Goal: Information Seeking & Learning: Learn about a topic

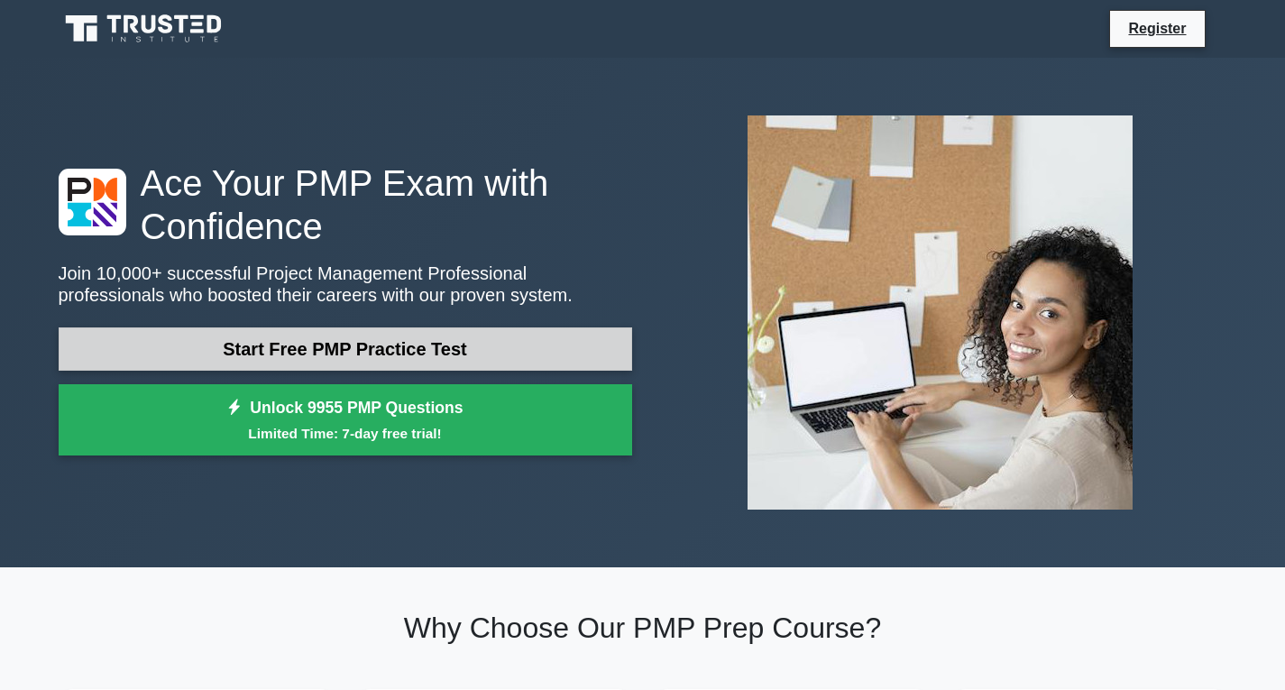
click at [335, 363] on link "Start Free PMP Practice Test" at bounding box center [346, 348] width 574 height 43
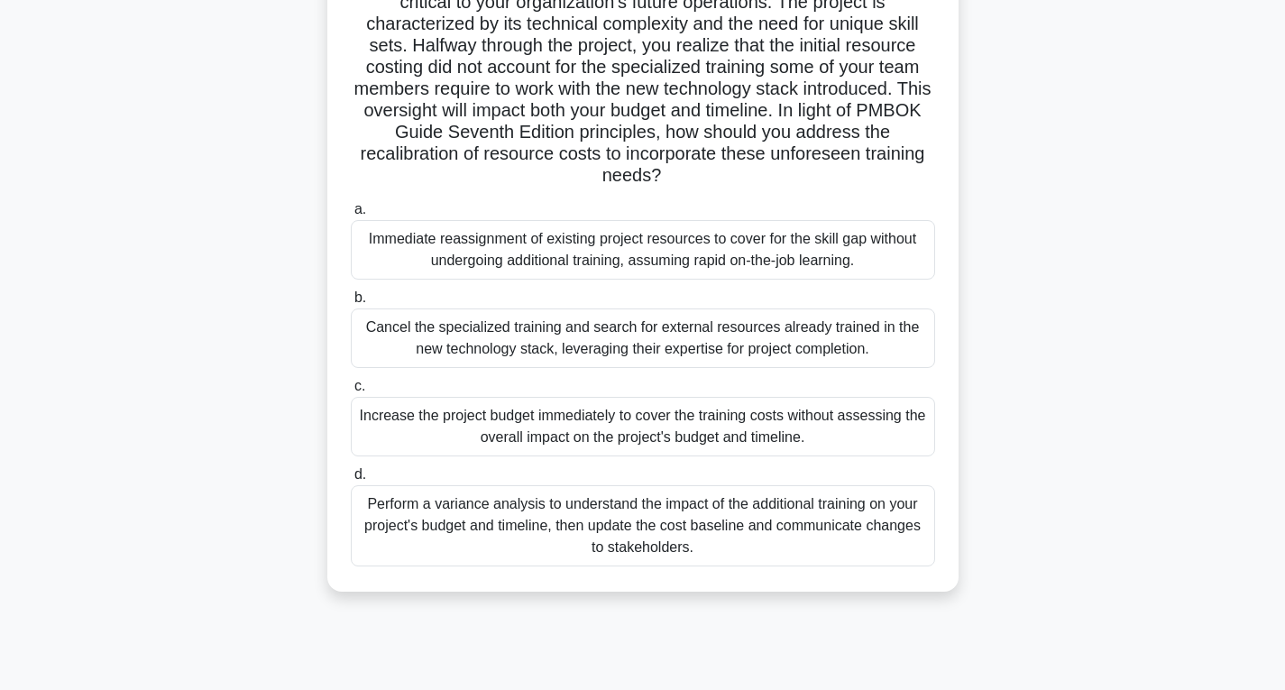
scroll to position [167, 0]
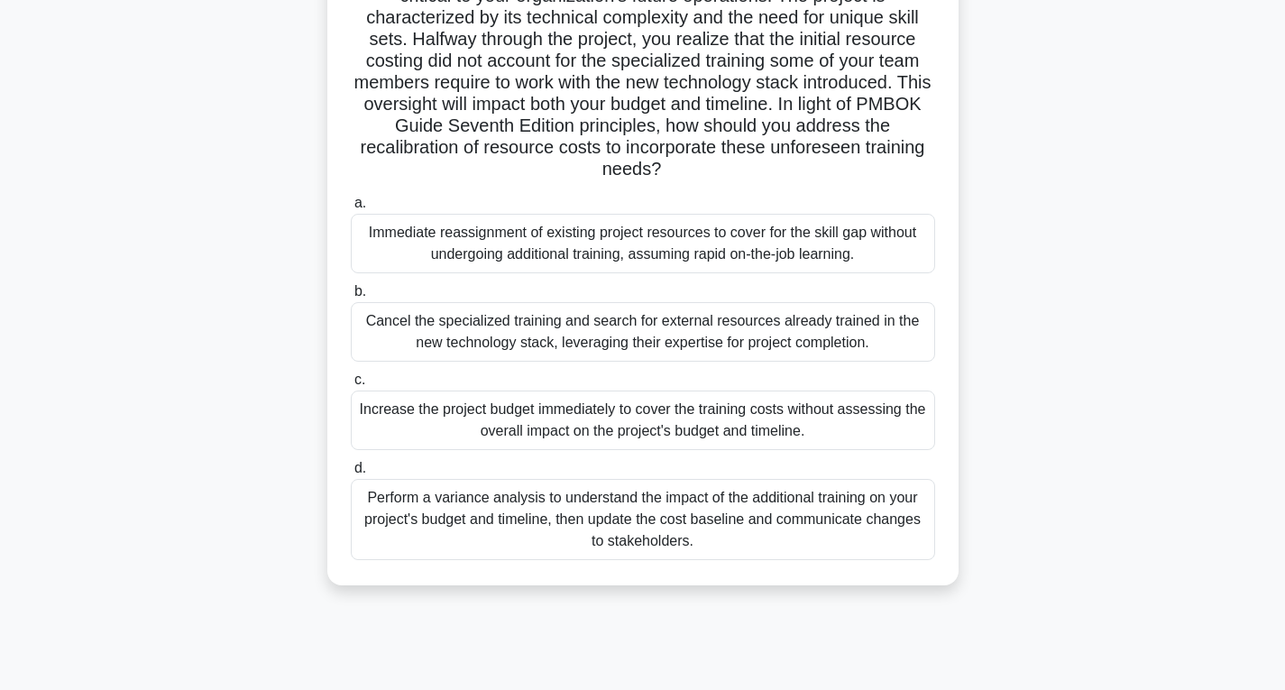
click at [699, 522] on div "Perform a variance analysis to understand the impact of the additional training…" at bounding box center [643, 519] width 585 height 81
click at [351, 474] on input "d. Perform a variance analysis to understand the impact of the additional train…" at bounding box center [351, 469] width 0 height 12
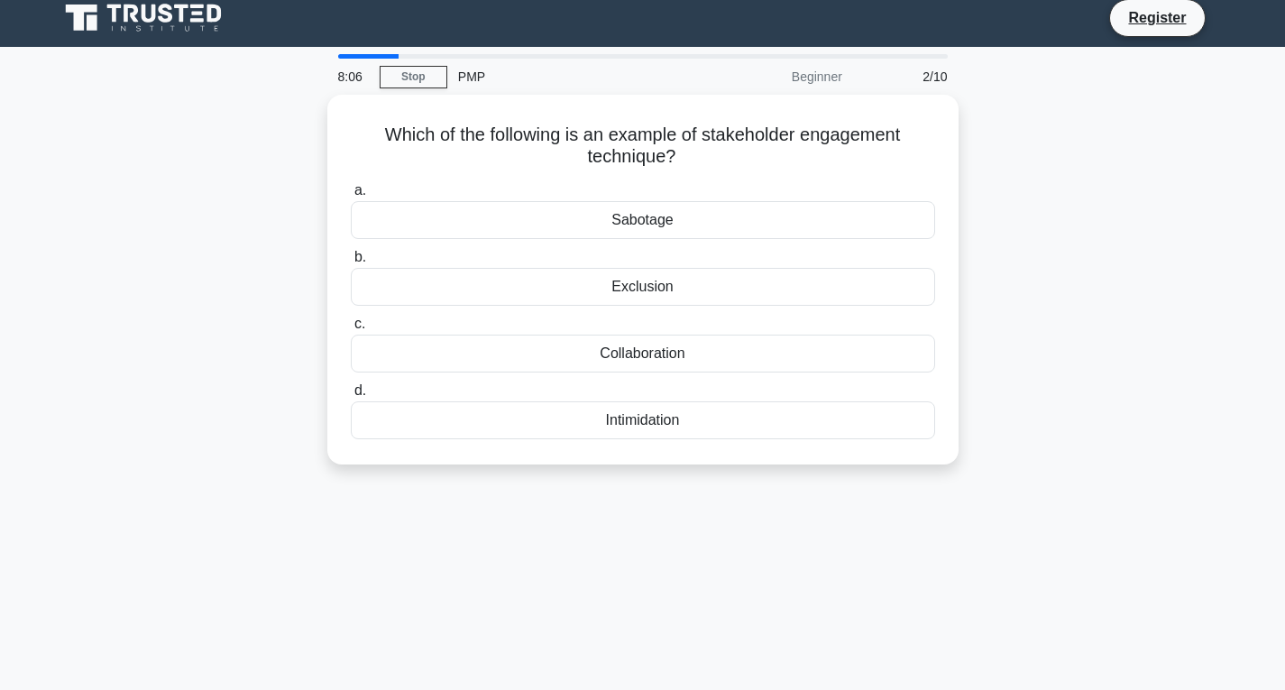
scroll to position [0, 0]
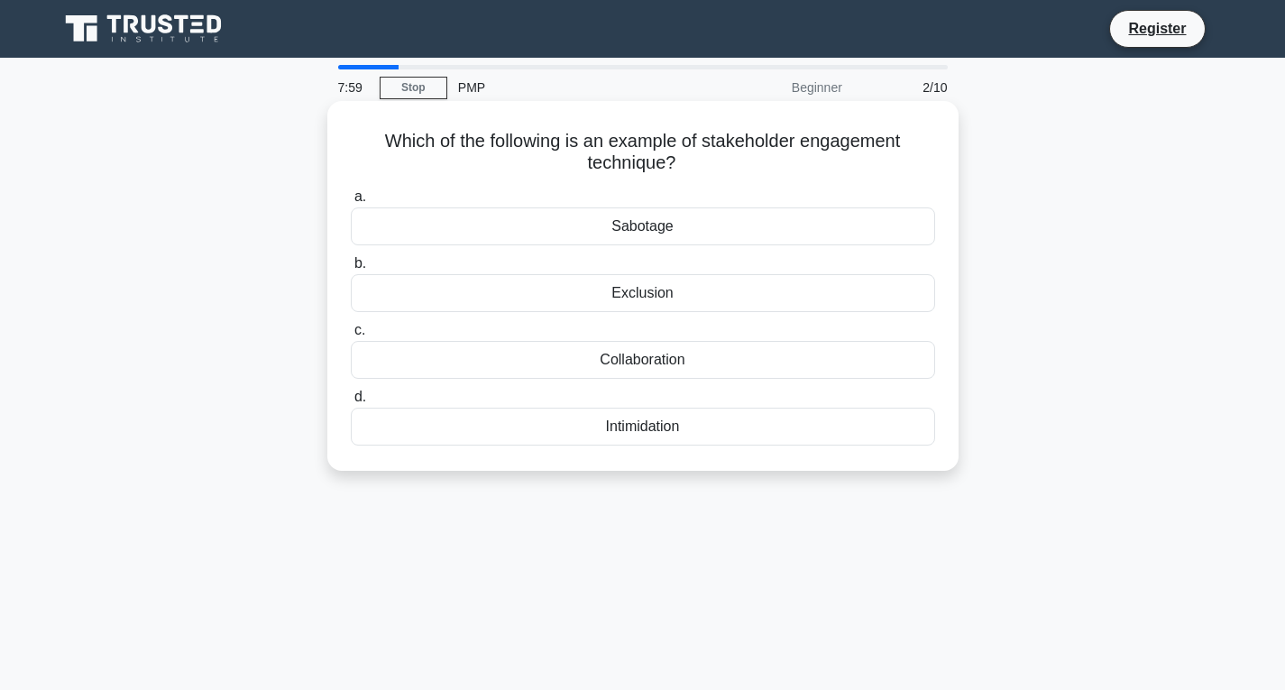
click at [724, 359] on div "Collaboration" at bounding box center [643, 360] width 585 height 38
click at [351, 336] on input "c. Collaboration" at bounding box center [351, 331] width 0 height 12
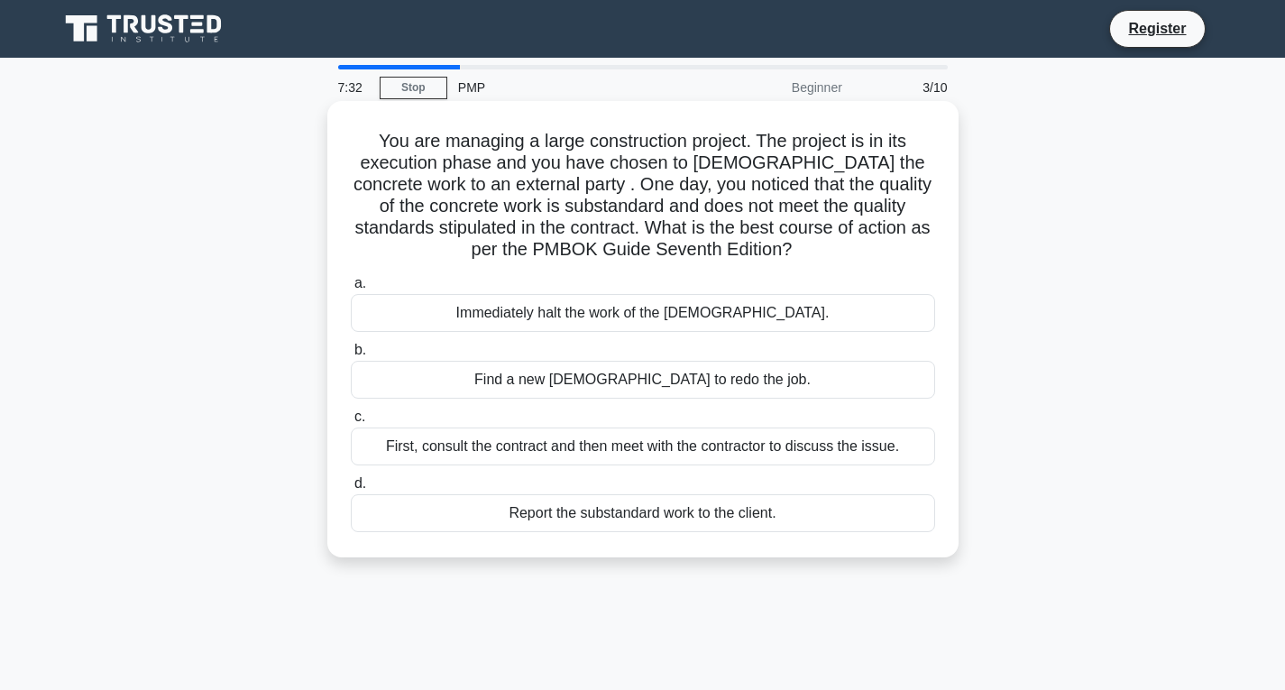
drag, startPoint x: 653, startPoint y: 459, endPoint x: 652, endPoint y: 444, distance: 15.4
click at [652, 444] on div "First, consult the contract and then meet with the contractor to discuss the is…" at bounding box center [643, 447] width 585 height 38
click at [351, 423] on input "c. First, consult the contract and then meet with the contractor to discuss the…" at bounding box center [351, 417] width 0 height 12
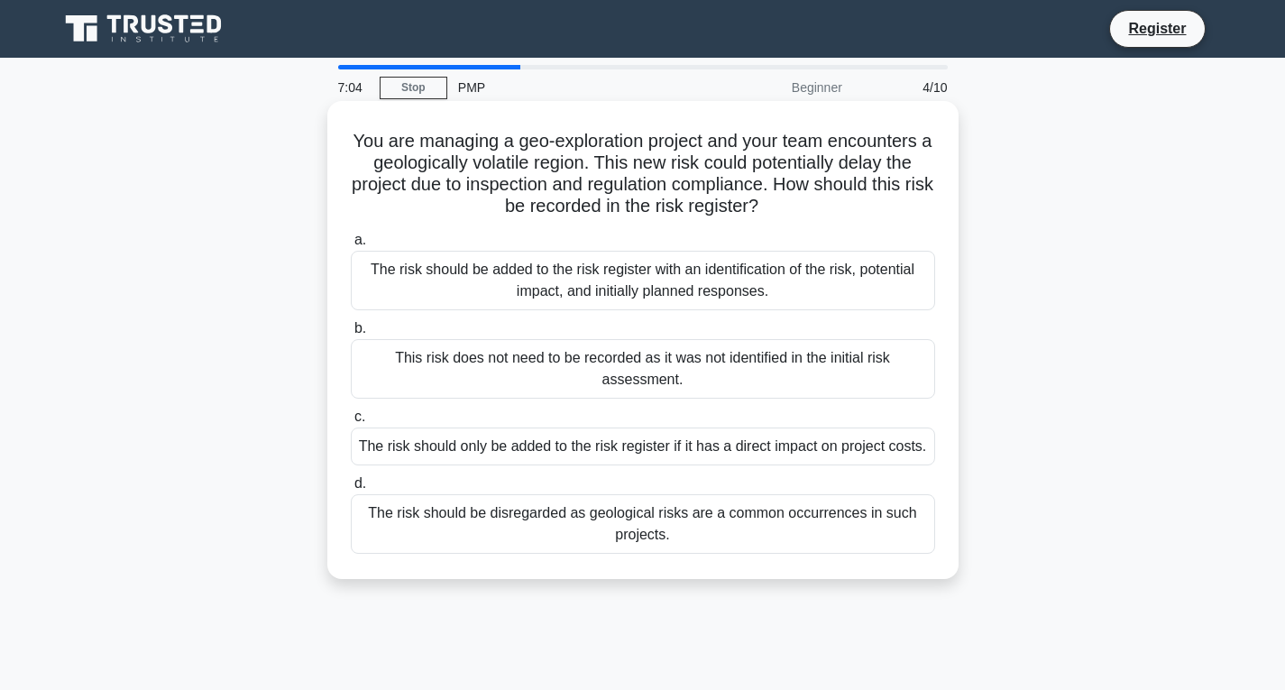
click at [705, 289] on div "The risk should be added to the risk register with an identification of the ris…" at bounding box center [643, 281] width 585 height 60
click at [351, 246] on input "a. The risk should be added to the risk register with an identification of the …" at bounding box center [351, 241] width 0 height 12
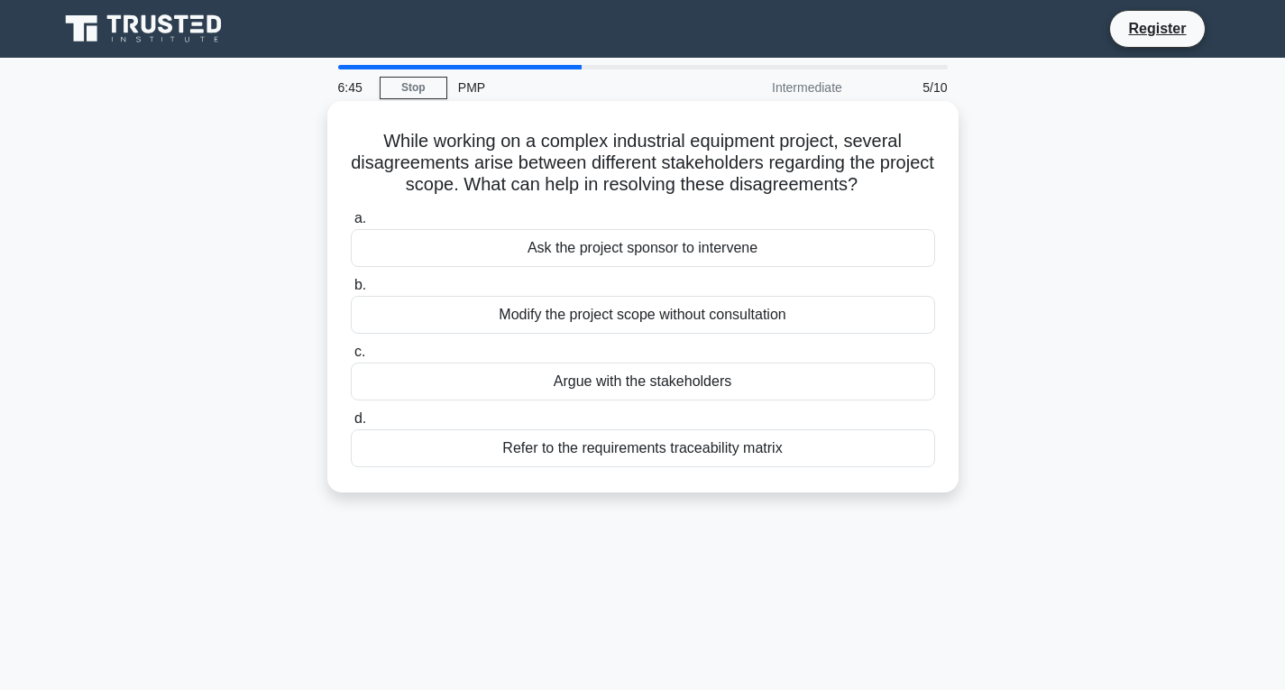
click at [689, 453] on div "Refer to the requirements traceability matrix" at bounding box center [643, 448] width 585 height 38
click at [351, 425] on input "d. Refer to the requirements traceability matrix" at bounding box center [351, 419] width 0 height 12
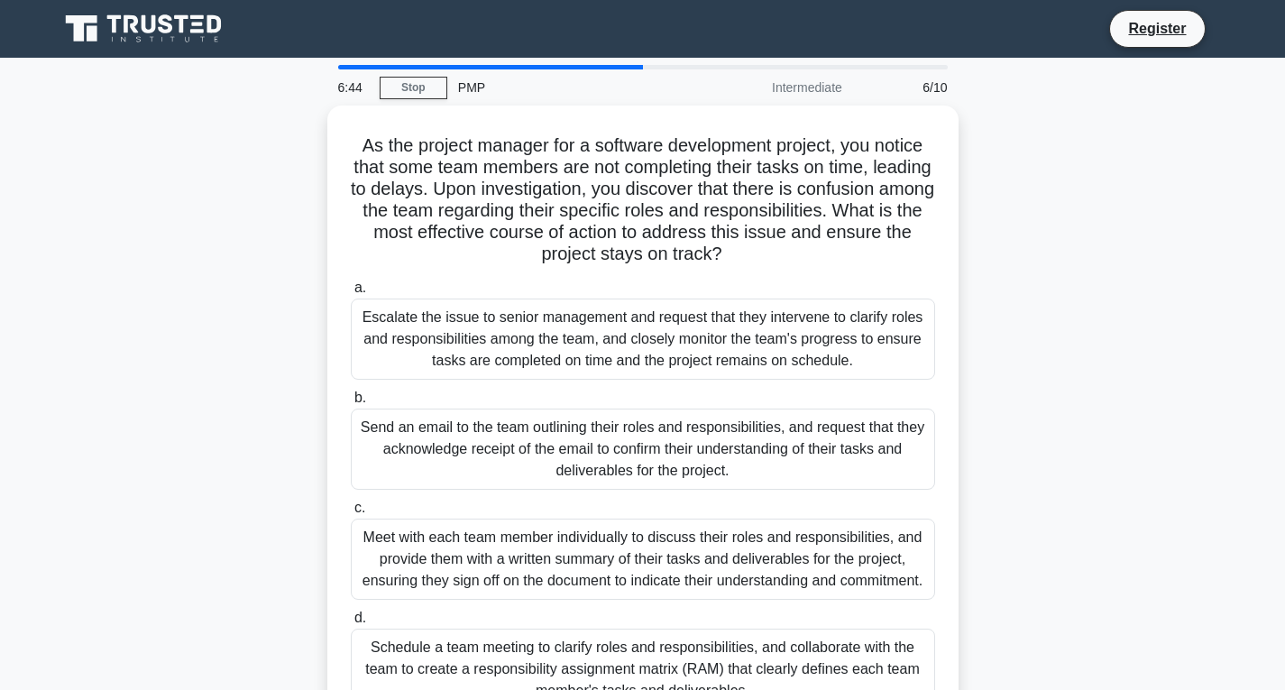
click at [689, 453] on div "Send an email to the team outlining their roles and responsibilities, and reque…" at bounding box center [643, 449] width 585 height 81
click at [351, 404] on input "b. Send an email to the team outlining their roles and responsibilities, and re…" at bounding box center [351, 398] width 0 height 12
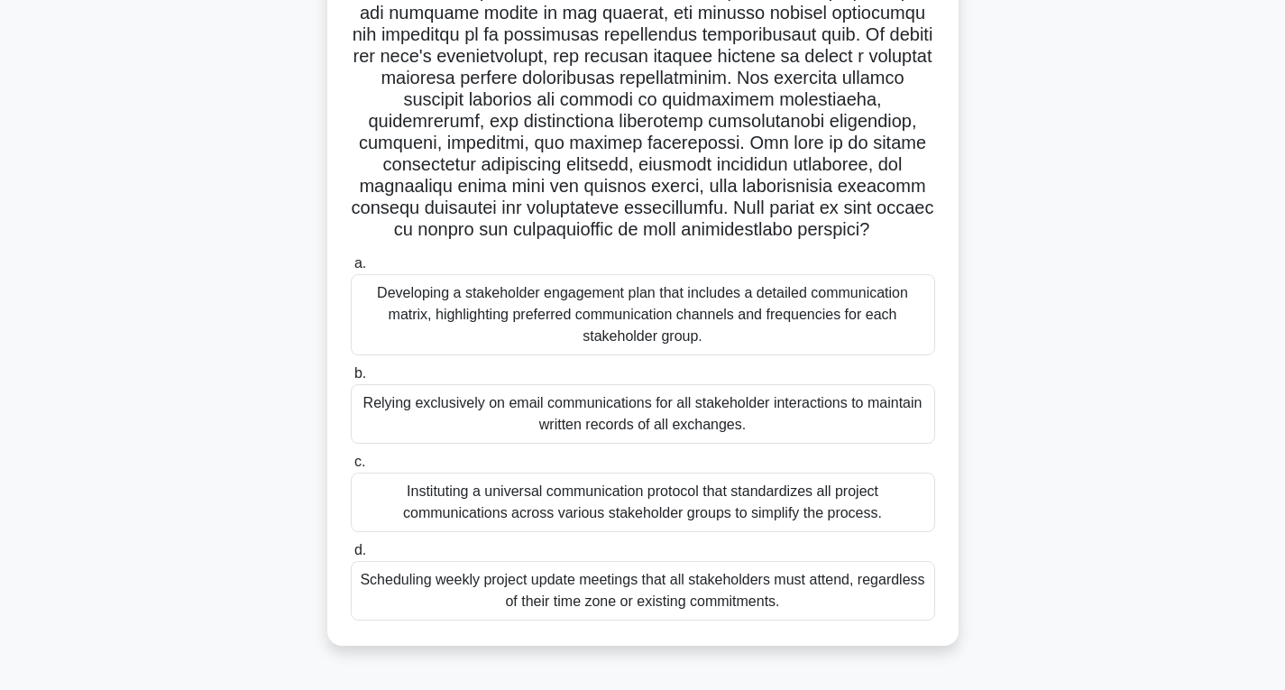
scroll to position [284, 0]
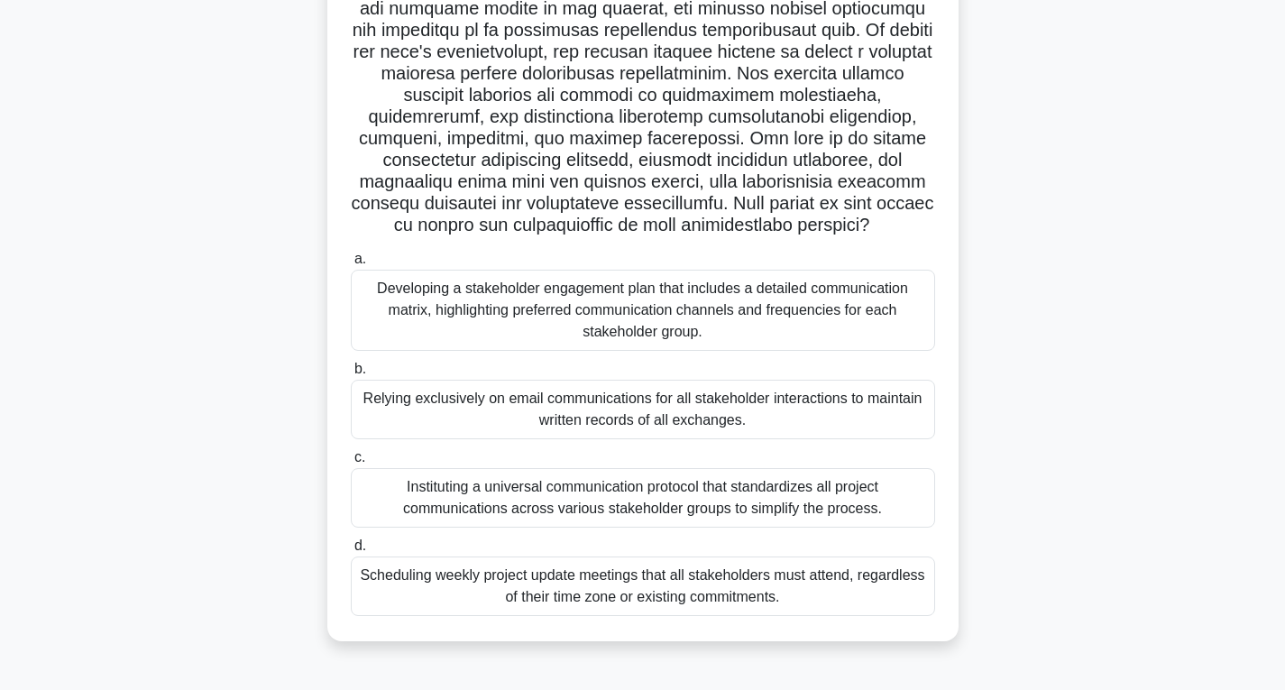
click at [773, 313] on div "Developing a stakeholder engagement plan that includes a detailed communication…" at bounding box center [643, 310] width 585 height 81
click at [351, 265] on input "a. Developing a stakeholder engagement plan that includes a detailed communicat…" at bounding box center [351, 259] width 0 height 12
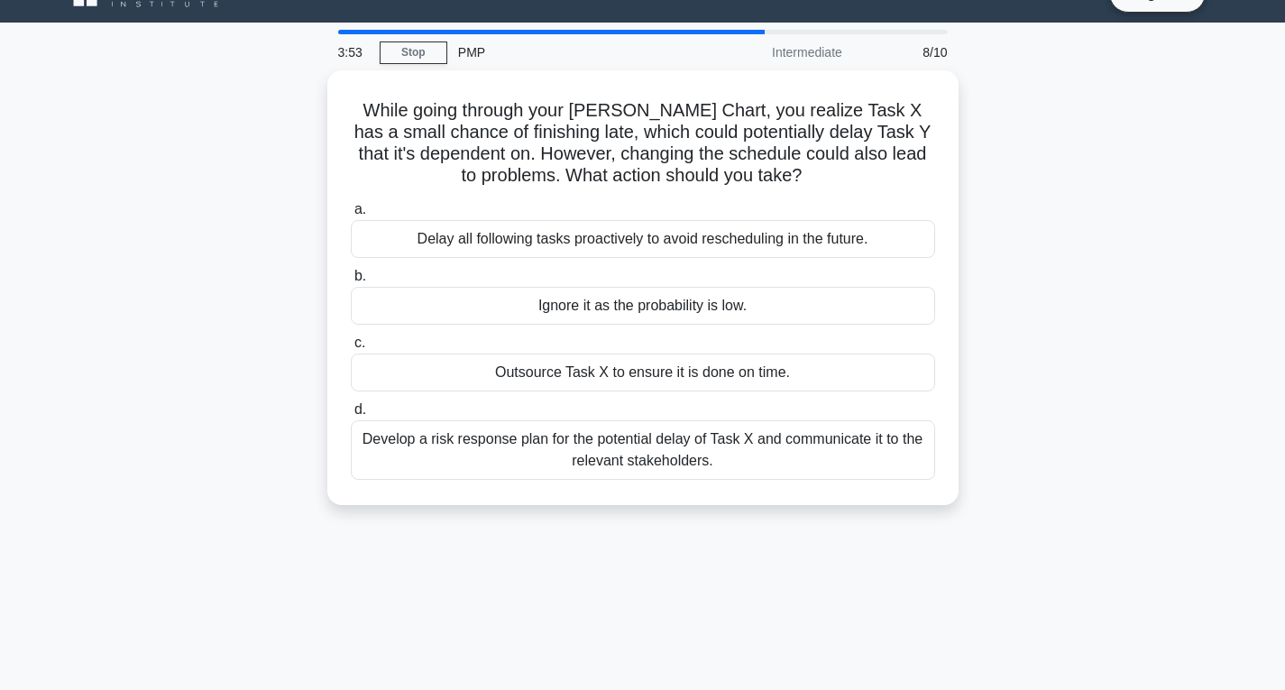
scroll to position [0, 0]
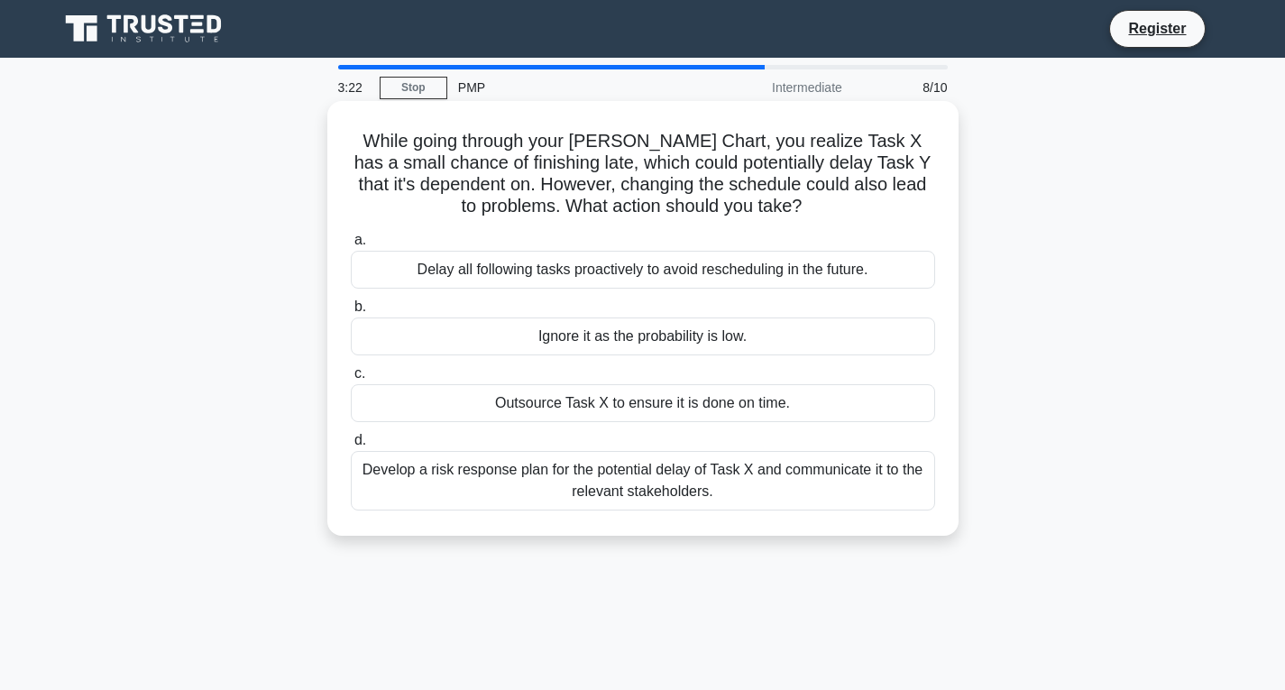
click at [664, 490] on div "Develop a risk response plan for the potential delay of Task X and communicate …" at bounding box center [643, 481] width 585 height 60
click at [351, 447] on input "d. Develop a risk response plan for the potential delay of Task X and communica…" at bounding box center [351, 441] width 0 height 12
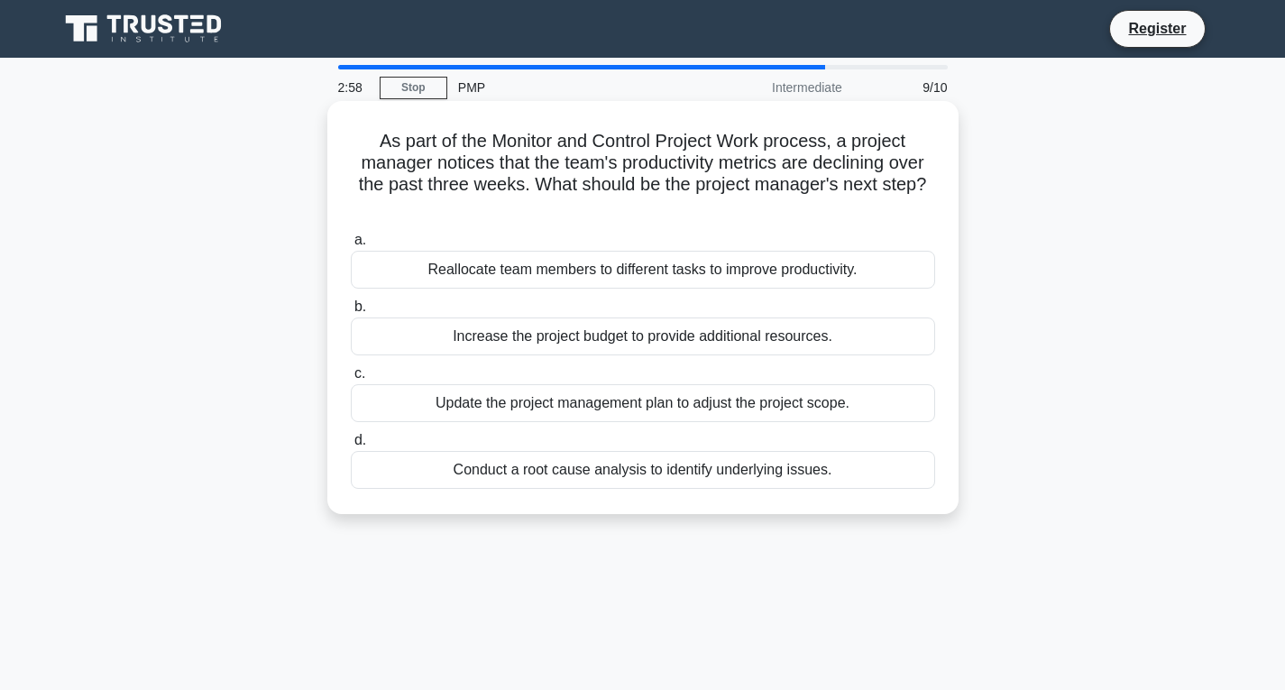
click at [716, 483] on div "Conduct a root cause analysis to identify underlying issues." at bounding box center [643, 470] width 585 height 38
click at [351, 447] on input "d. Conduct a root cause analysis to identify underlying issues." at bounding box center [351, 441] width 0 height 12
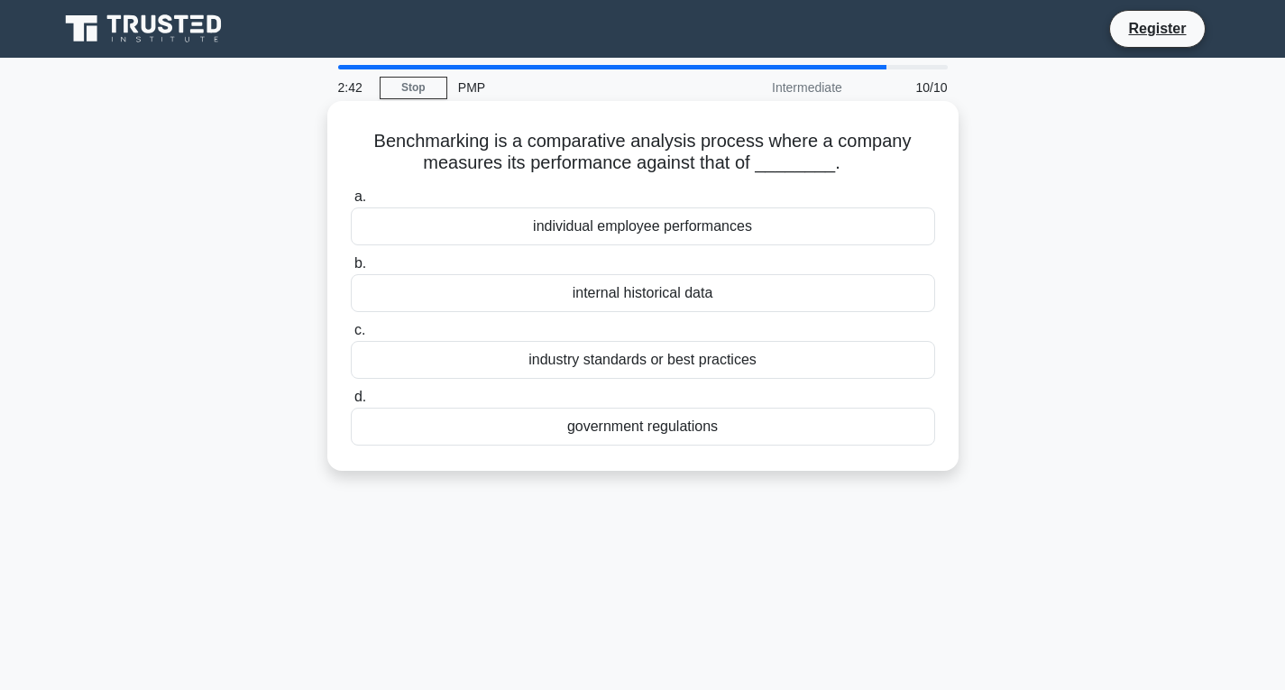
click at [630, 362] on div "industry standards or best practices" at bounding box center [643, 360] width 585 height 38
click at [351, 336] on input "c. industry standards or best practices" at bounding box center [351, 331] width 0 height 12
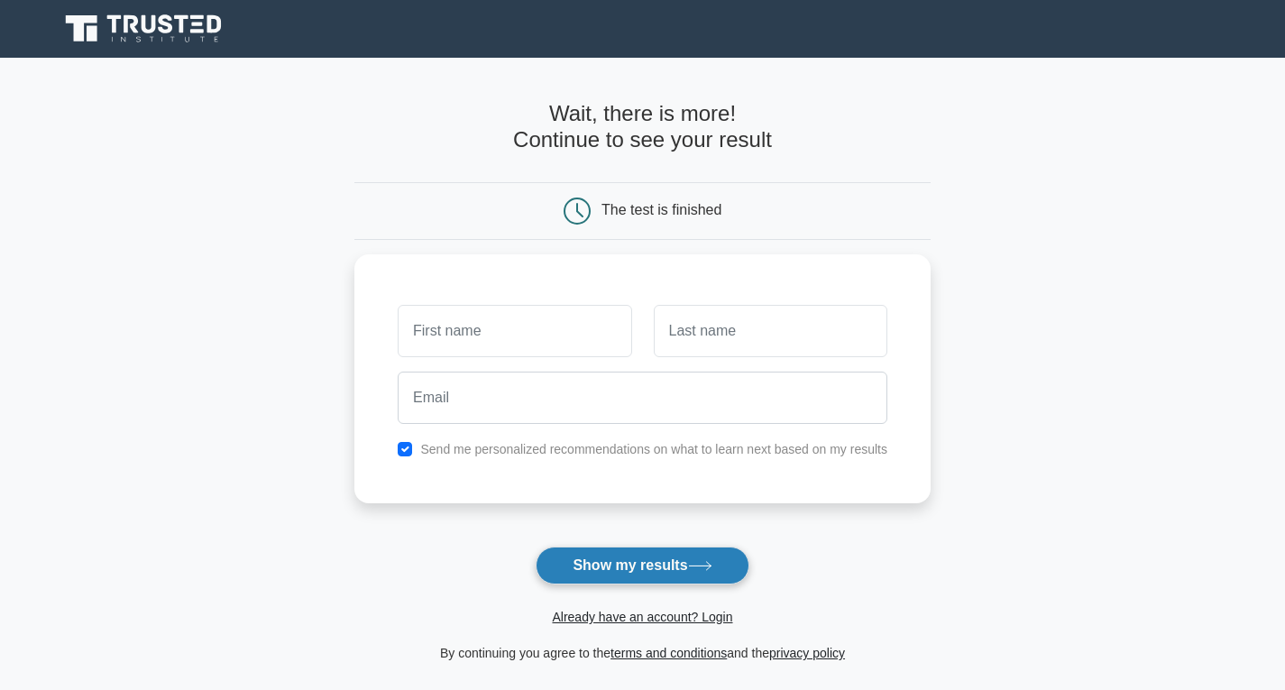
click at [644, 550] on button "Show my results" at bounding box center [642, 566] width 213 height 38
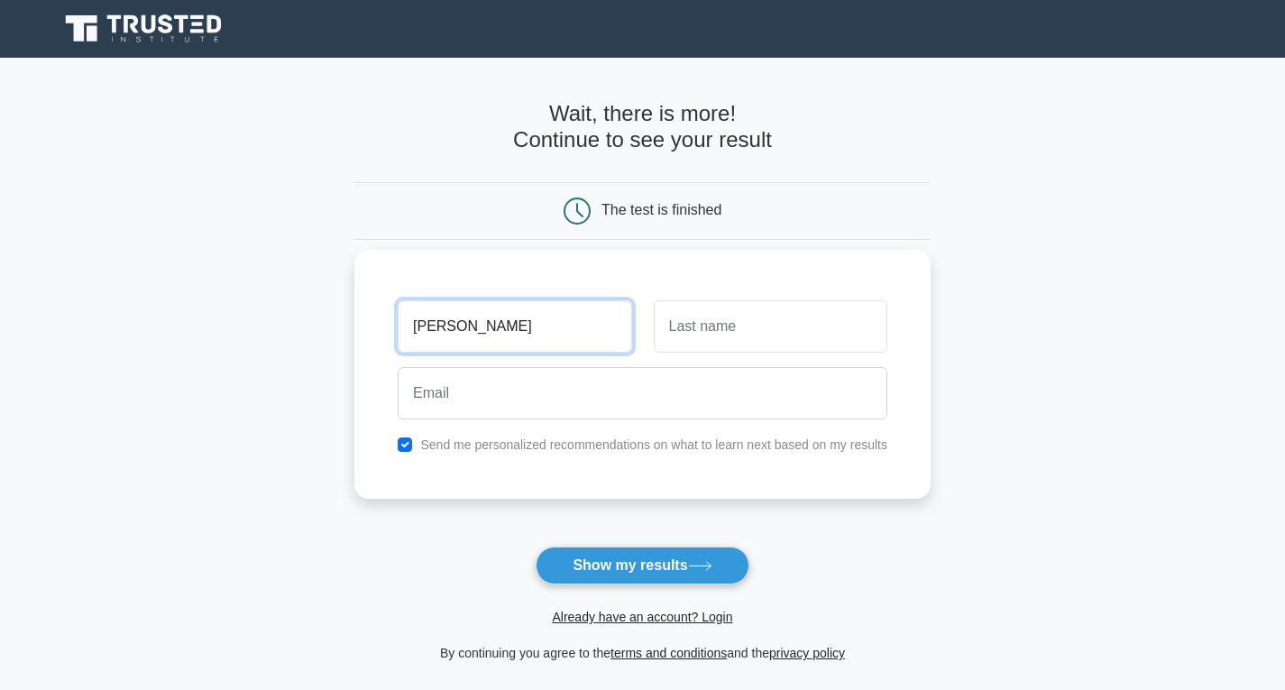
type input "[PERSON_NAME]"
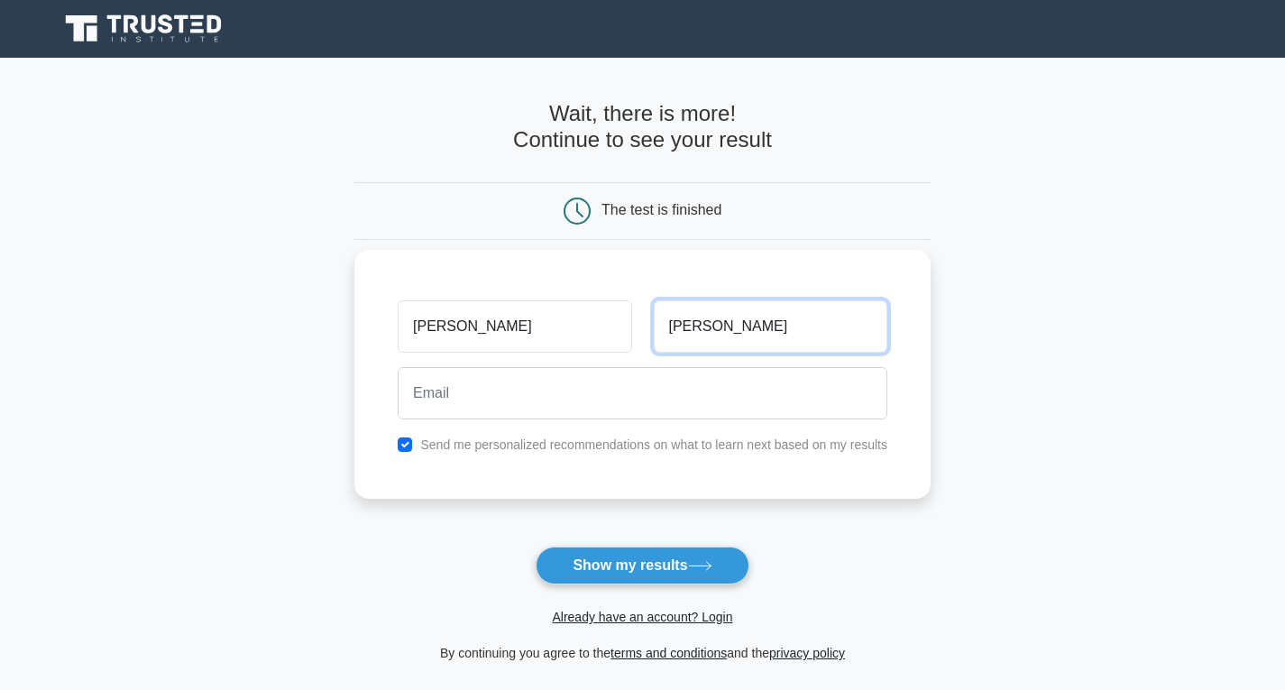
type input "[PERSON_NAME]"
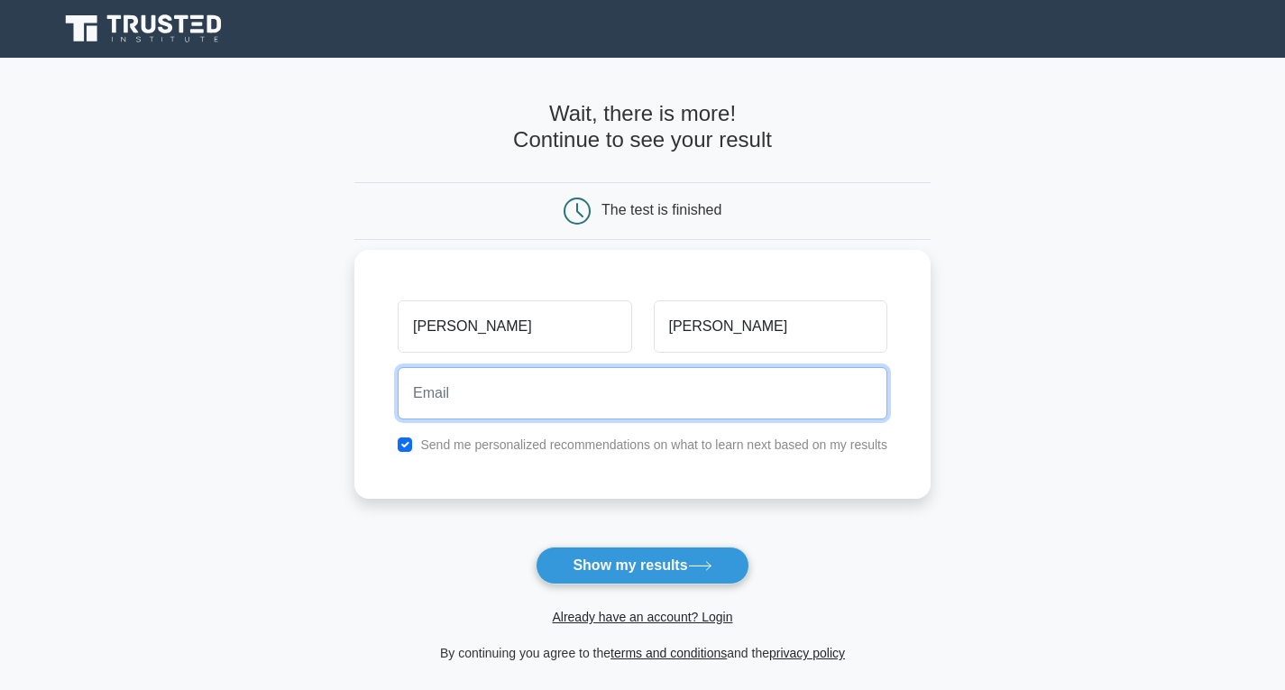
click at [527, 410] on input "email" at bounding box center [643, 393] width 490 height 52
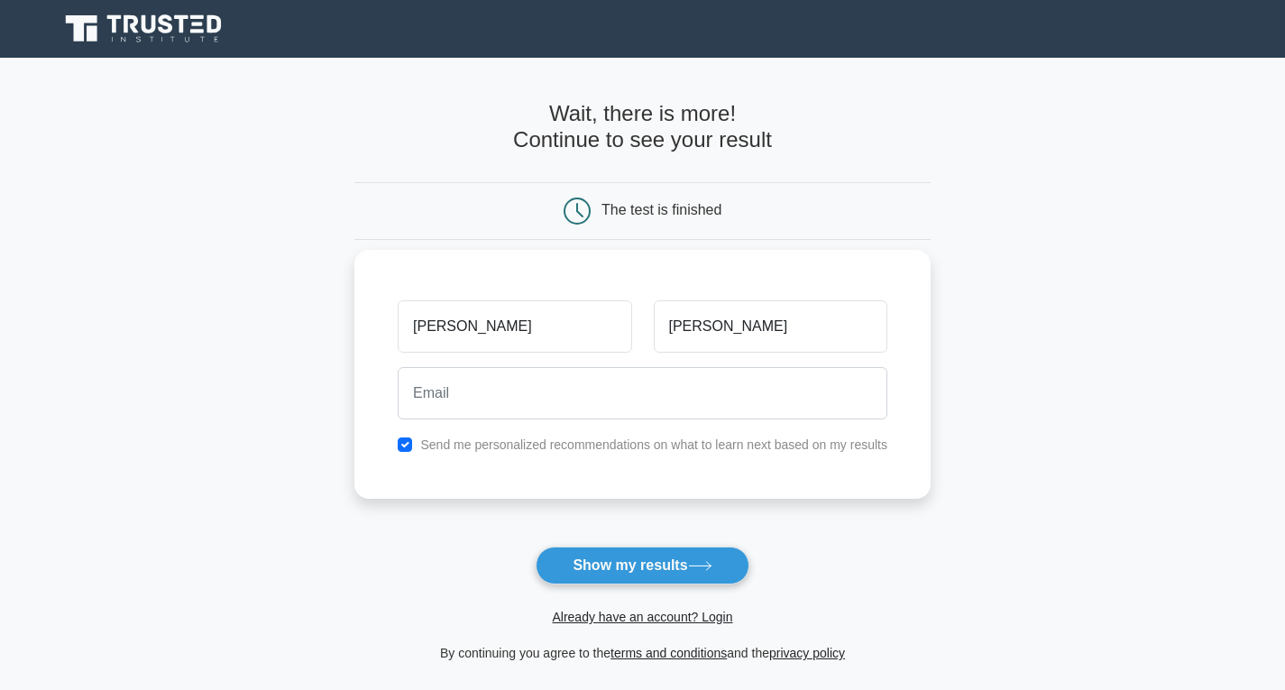
click at [439, 438] on label "Send me personalized recommendations on what to learn next based on my results" at bounding box center [653, 444] width 467 height 14
click at [405, 437] on input "checkbox" at bounding box center [405, 444] width 14 height 14
checkbox input "false"
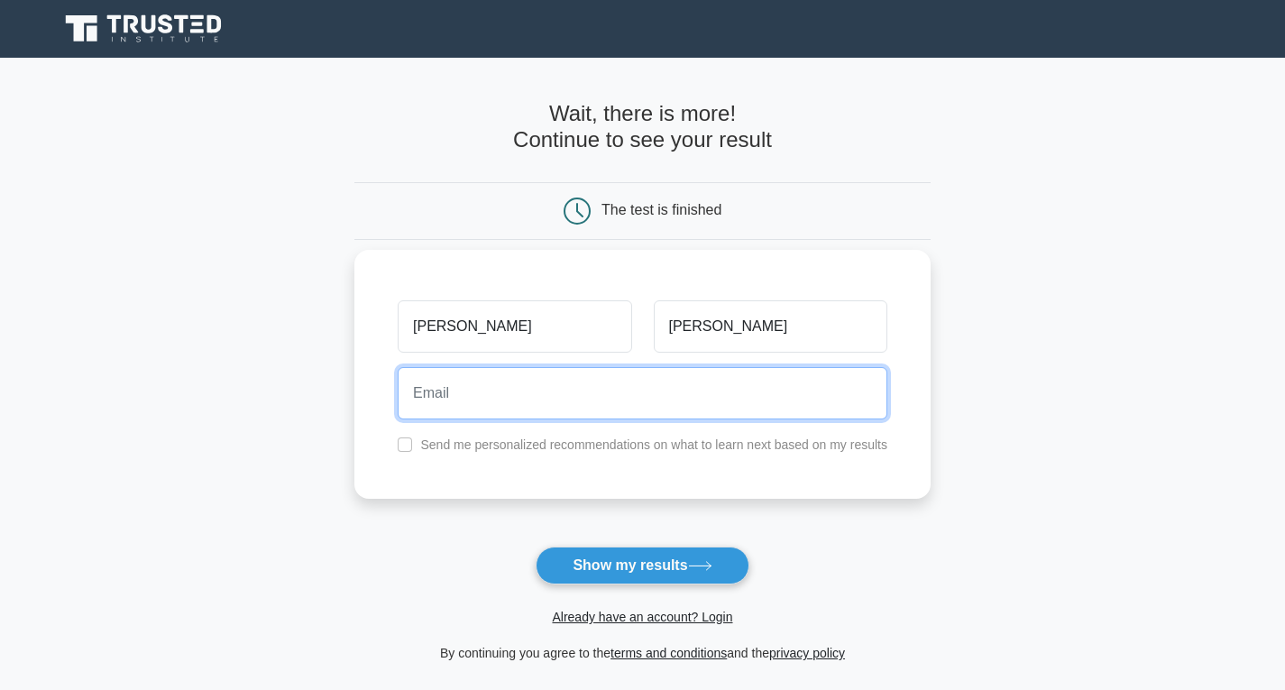
click at [438, 388] on input "email" at bounding box center [643, 393] width 490 height 52
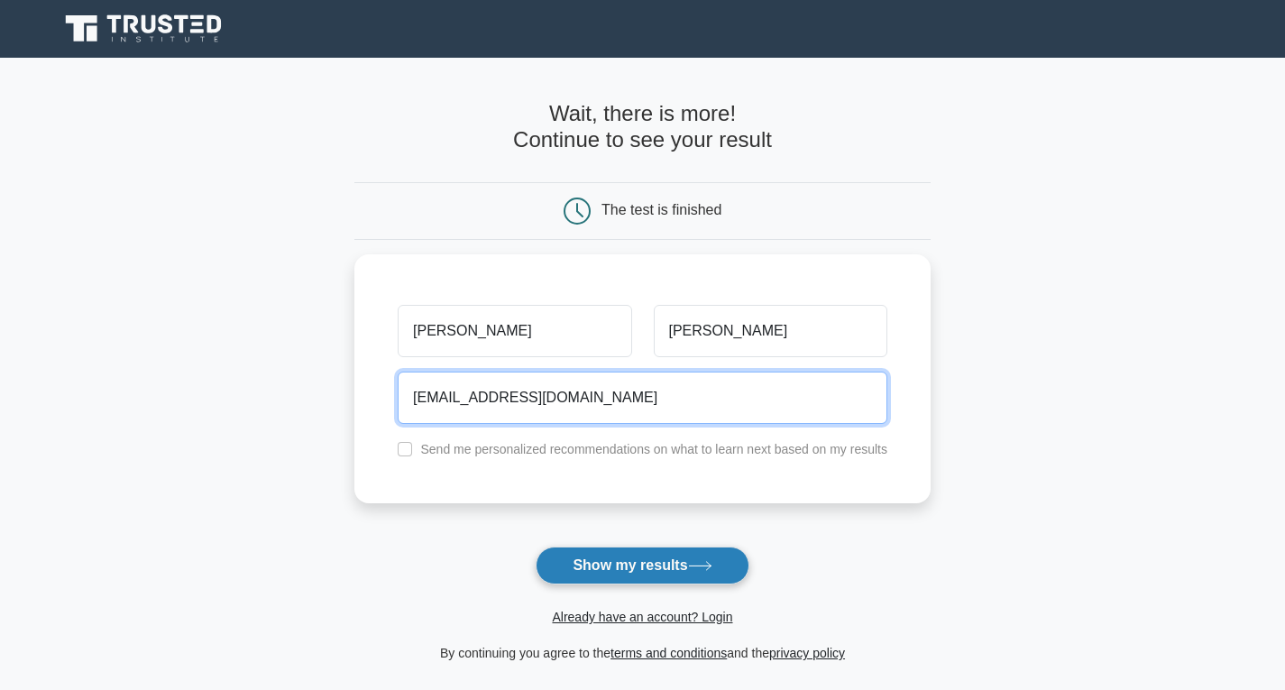
type input "[EMAIL_ADDRESS][DOMAIN_NAME]"
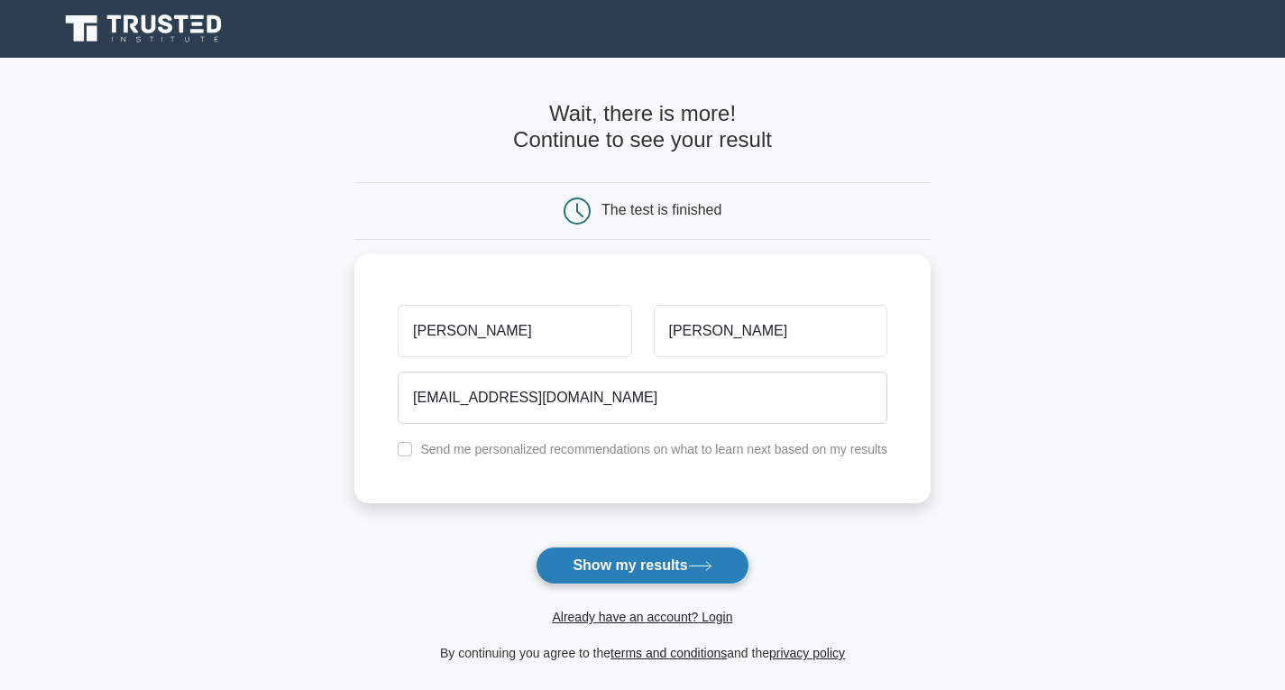
click at [572, 557] on button "Show my results" at bounding box center [642, 566] width 213 height 38
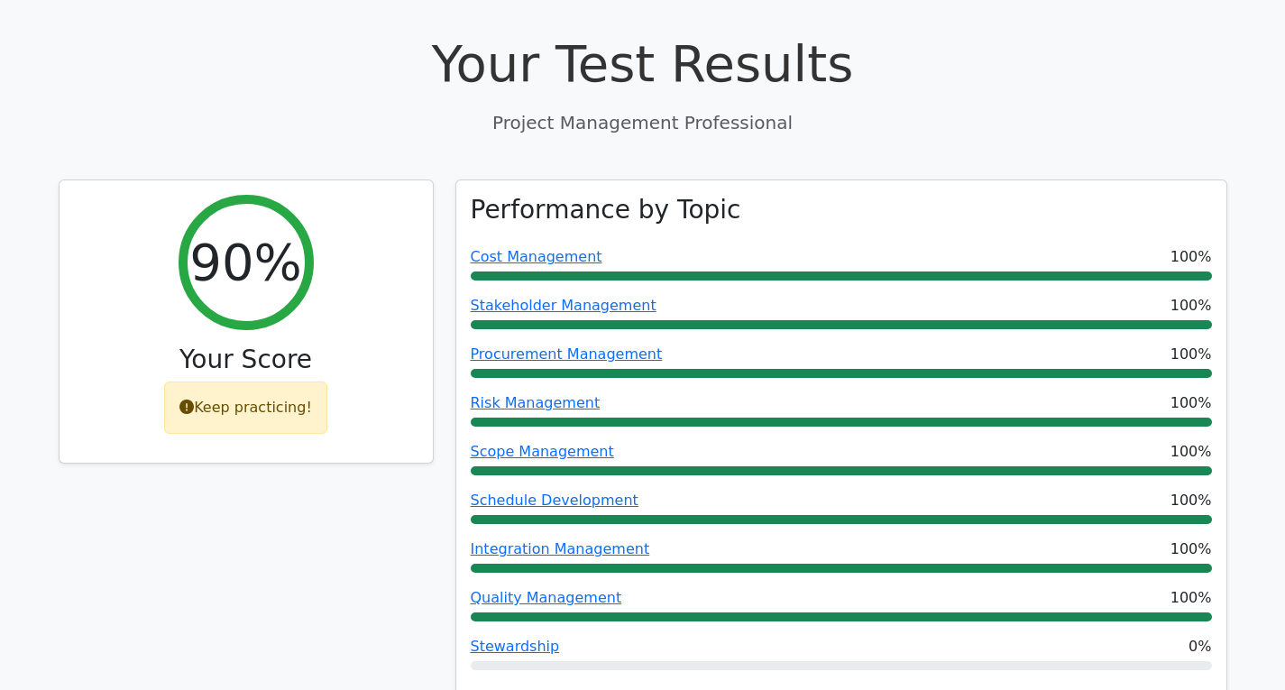
scroll to position [625, 0]
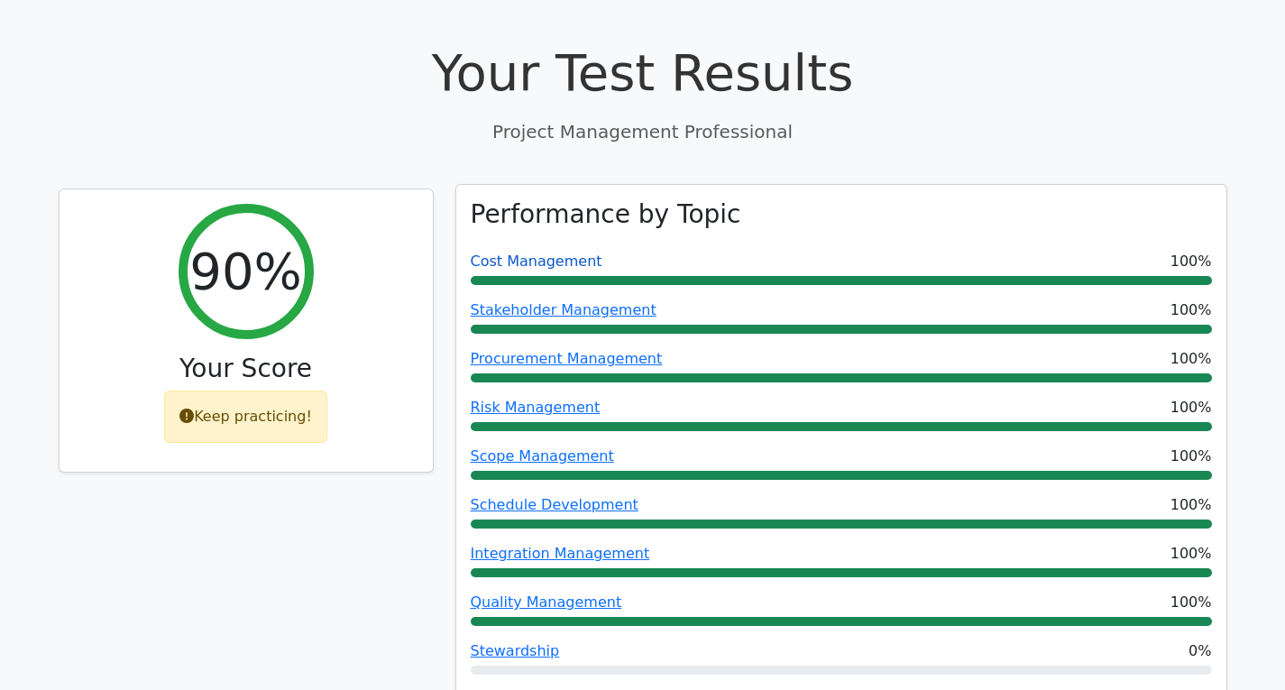
click at [549, 253] on link "Cost Management" at bounding box center [537, 261] width 132 height 17
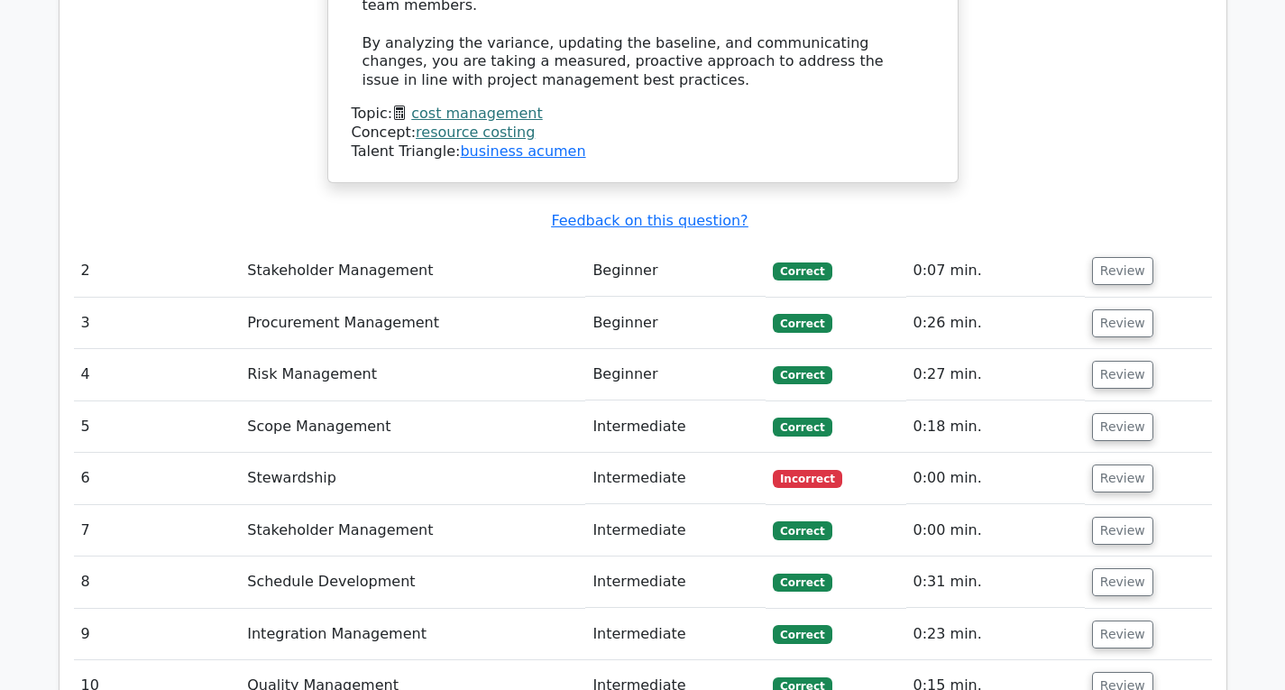
scroll to position [2764, 0]
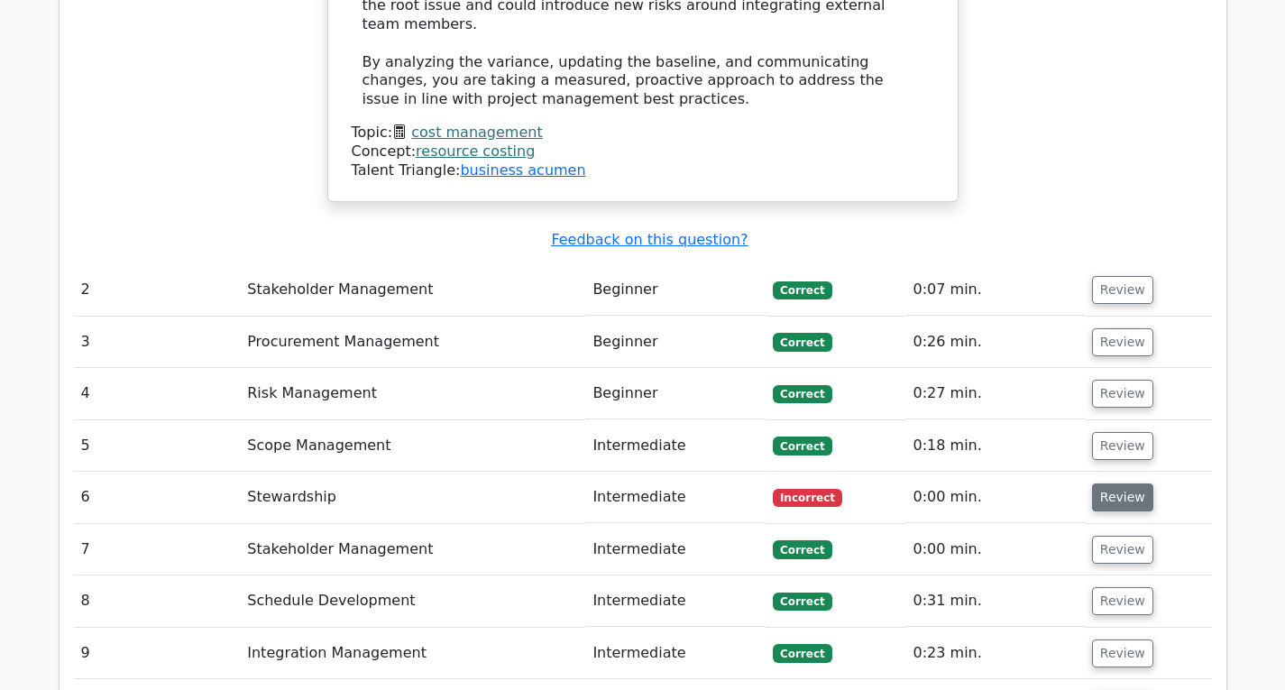
click at [1100, 483] on button "Review" at bounding box center [1122, 497] width 61 height 28
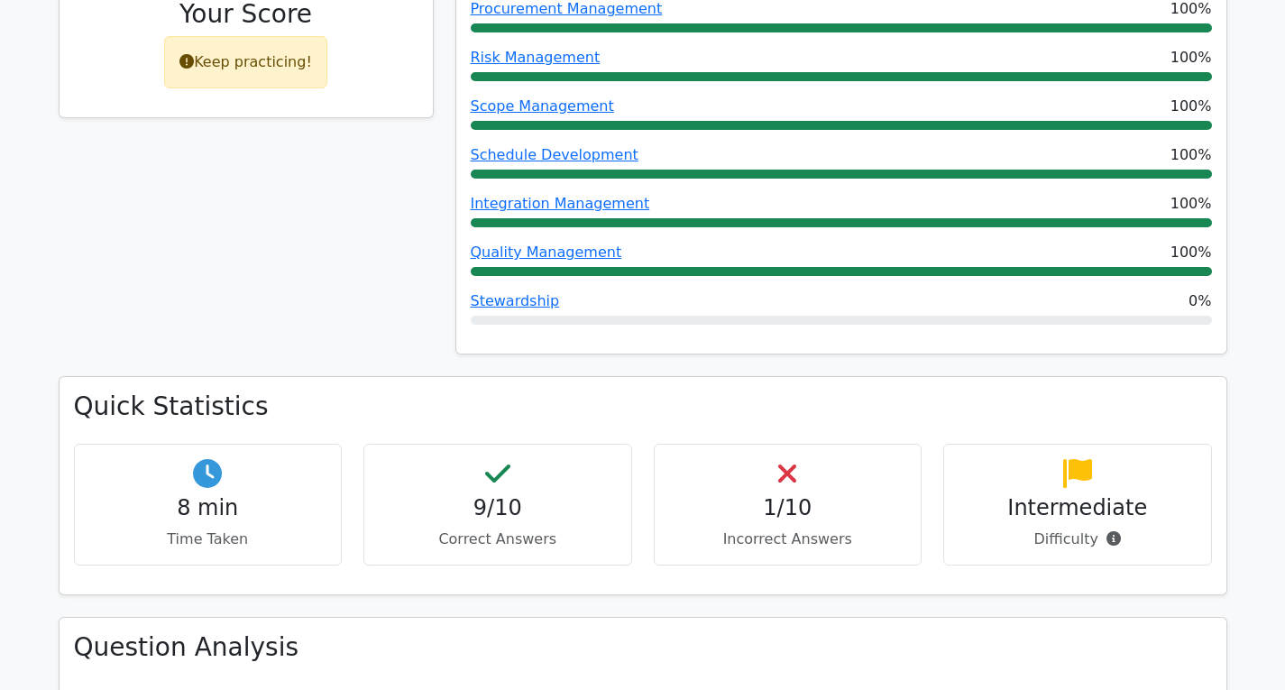
scroll to position [972, 0]
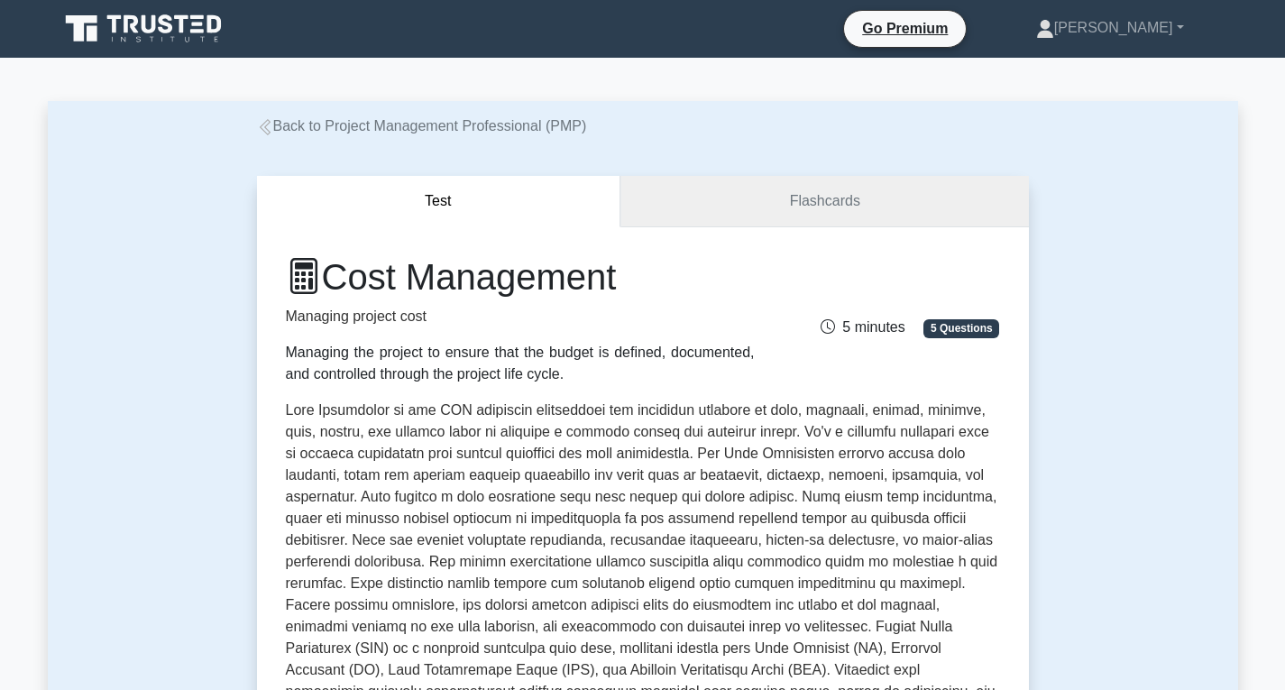
click at [755, 190] on link "Flashcards" at bounding box center [825, 201] width 408 height 51
